Goal: Obtain resource: Download file/media

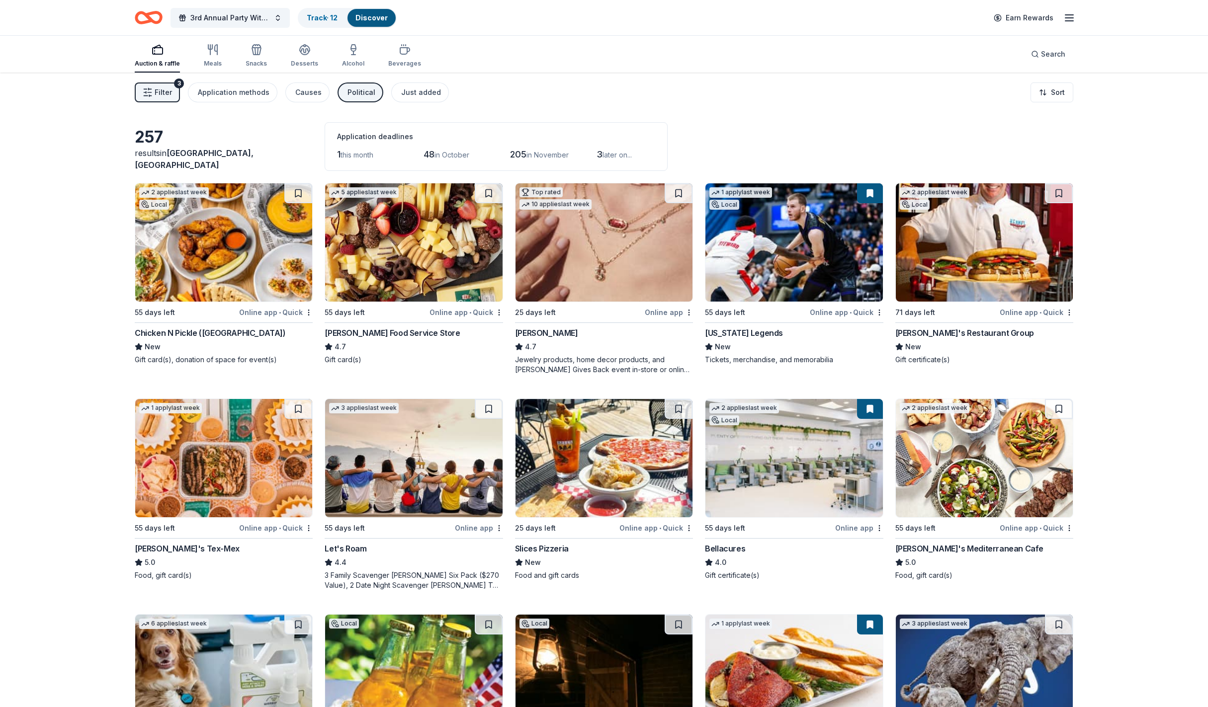
scroll to position [2344, 0]
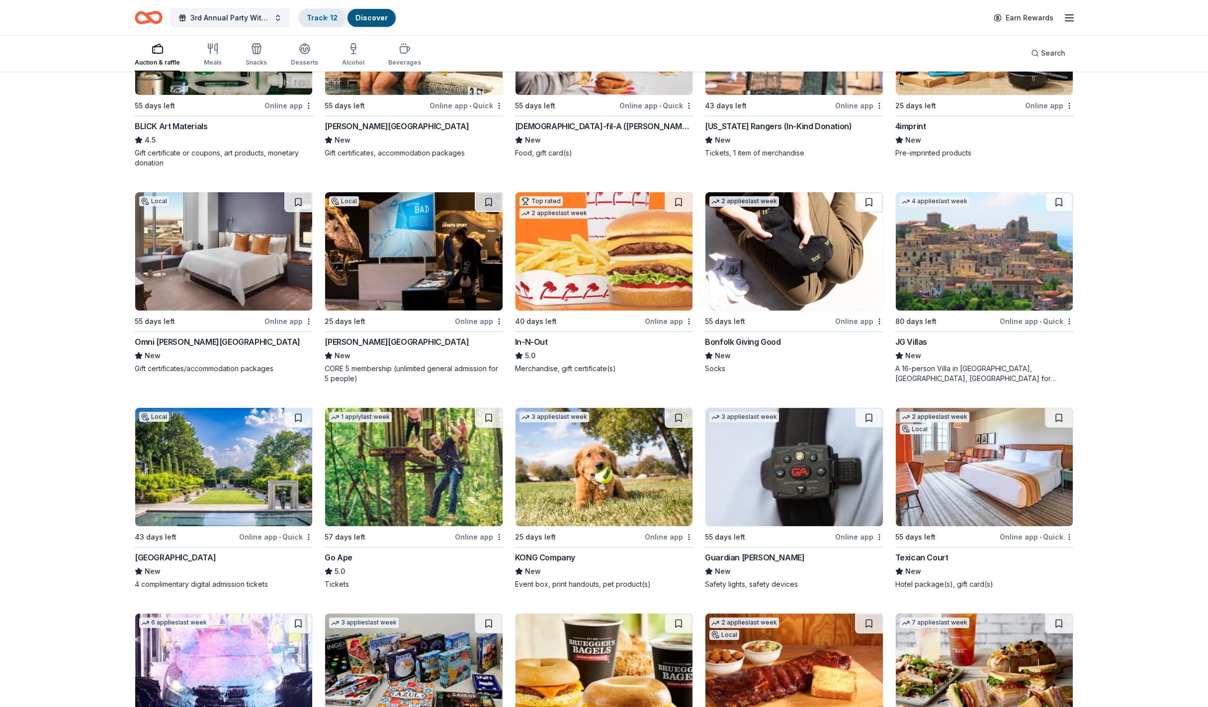
click at [317, 16] on link "Track · 12" at bounding box center [322, 17] width 31 height 8
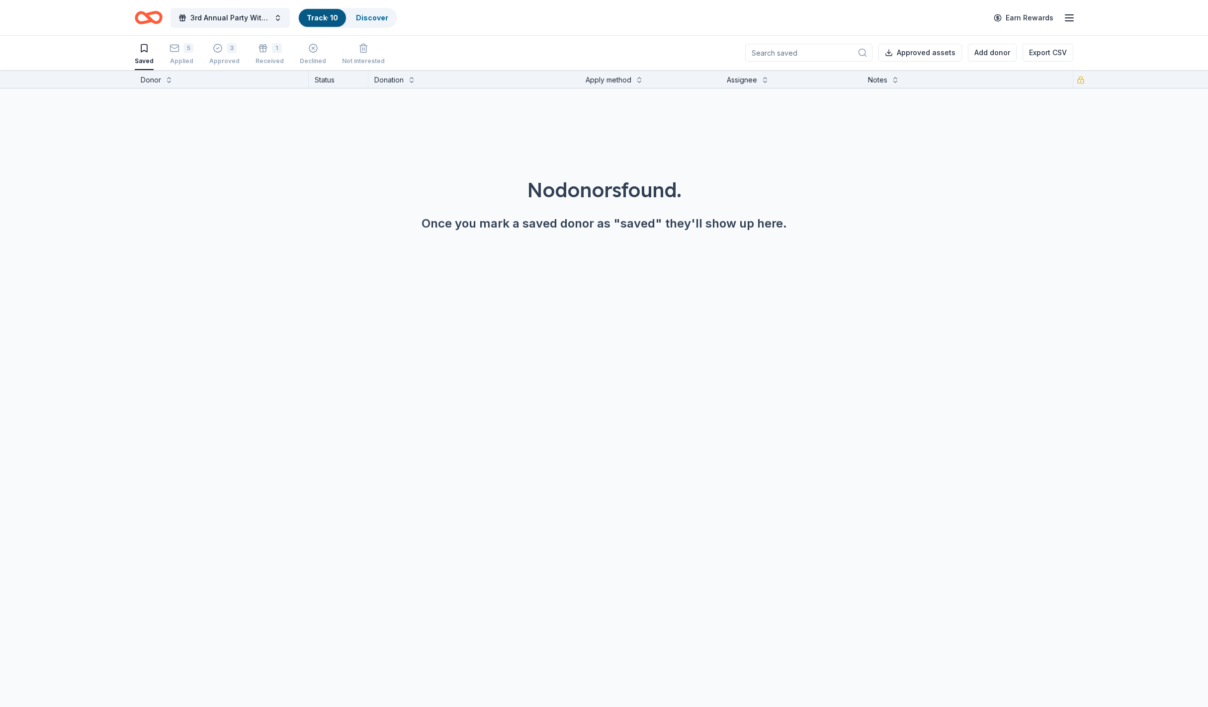
scroll to position [0, 0]
click at [188, 51] on div "7" at bounding box center [188, 48] width 10 height 10
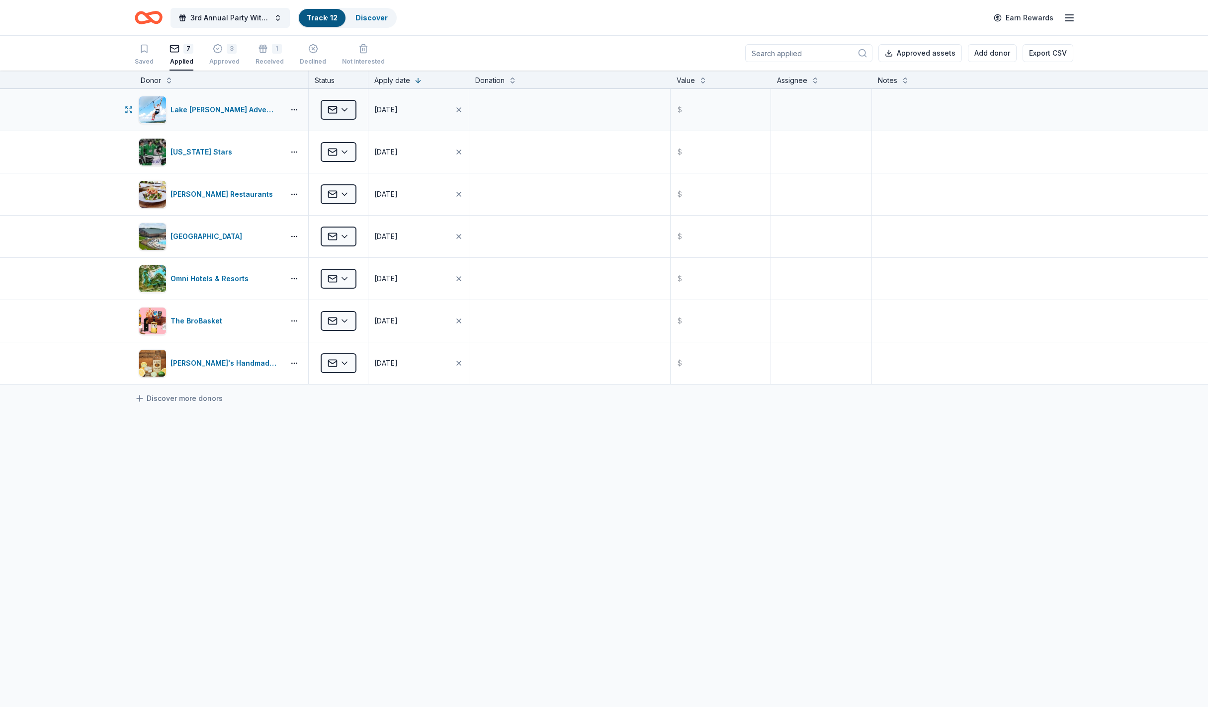
click at [349, 110] on html "3rd Annual Party With A Purpose Track · 12 Discover Earn Rewards Saved 7 Applie…" at bounding box center [604, 353] width 1208 height 707
click at [357, 191] on div "Approved" at bounding box center [364, 191] width 82 height 18
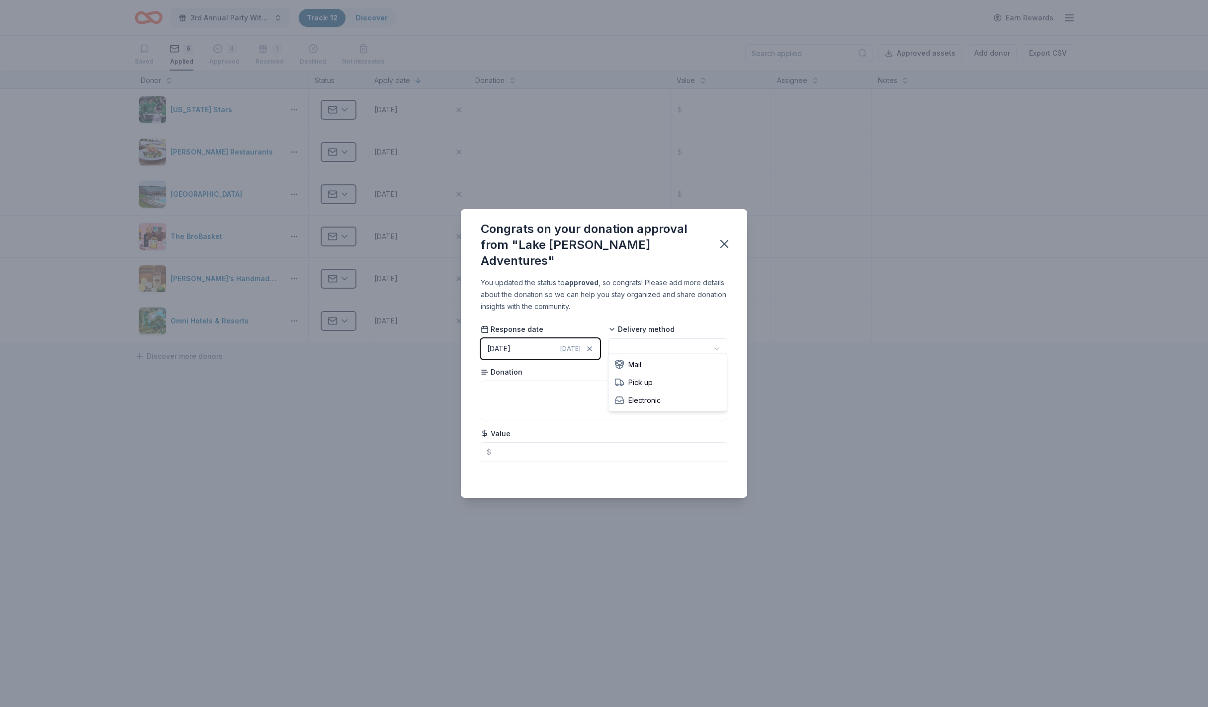
click at [672, 342] on html "3rd Annual Party With A Purpose Track · 12 Discover Earn Rewards Saved 6 Applie…" at bounding box center [604, 353] width 1208 height 707
drag, startPoint x: 724, startPoint y: 245, endPoint x: 721, endPoint y: 252, distance: 8.0
click at [724, 245] on icon "button" at bounding box center [724, 244] width 14 height 14
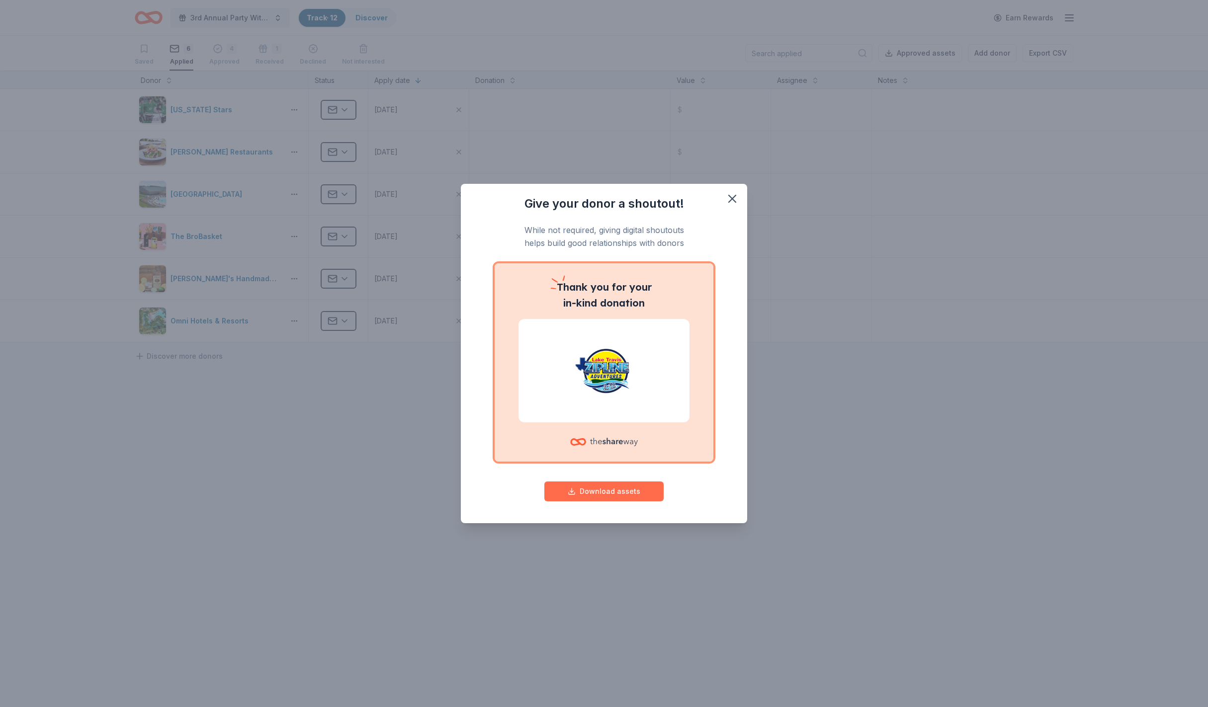
click at [621, 492] on button "Download assets" at bounding box center [603, 492] width 119 height 20
